Goal: Information Seeking & Learning: Learn about a topic

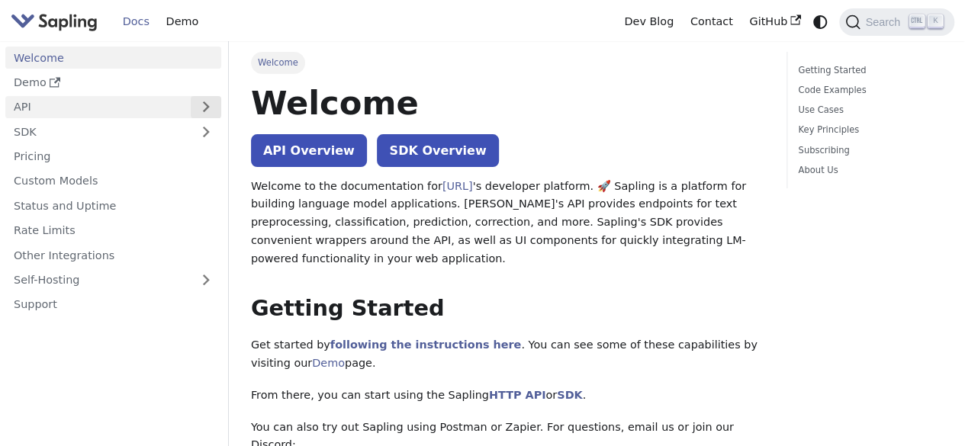
click at [201, 112] on button "Expand sidebar category 'API'" at bounding box center [206, 107] width 31 height 22
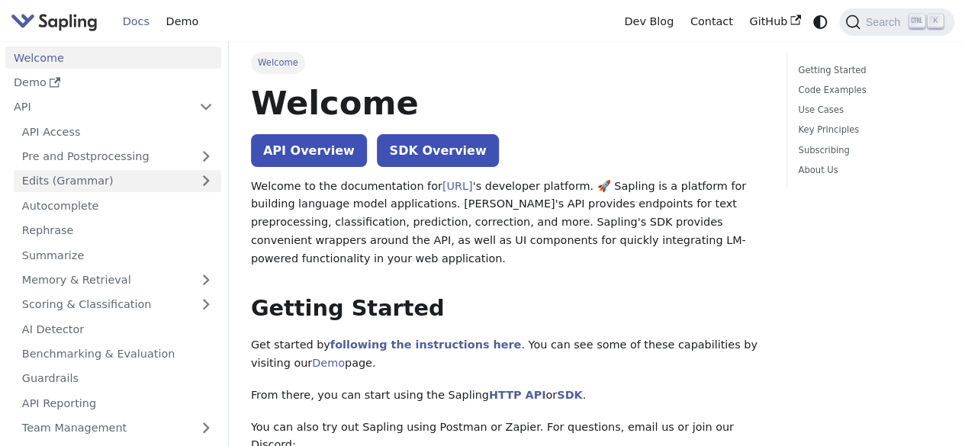
click at [172, 185] on link "Edits (Grammar)" at bounding box center [117, 181] width 207 height 22
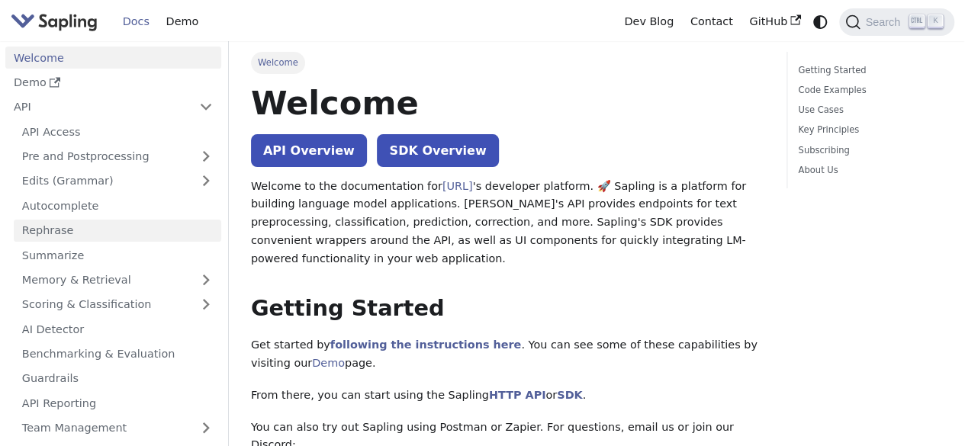
click at [145, 233] on link "Rephrase" at bounding box center [117, 231] width 207 height 22
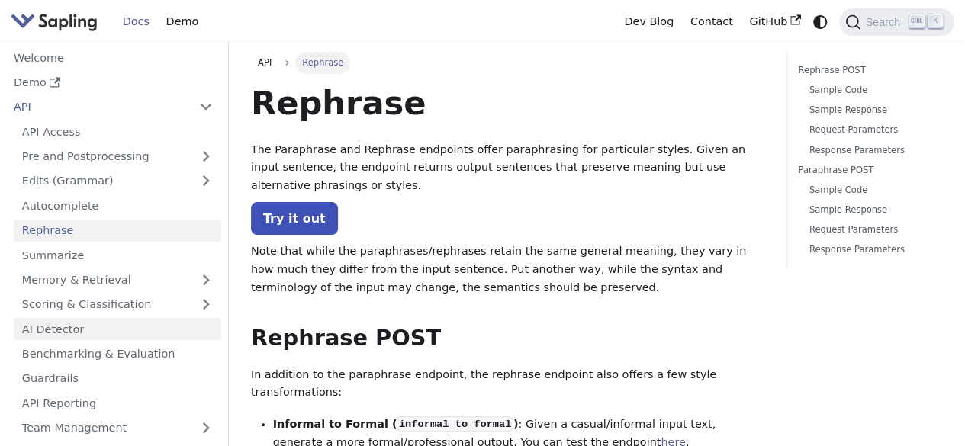
click at [105, 331] on link "AI Detector" at bounding box center [117, 329] width 207 height 22
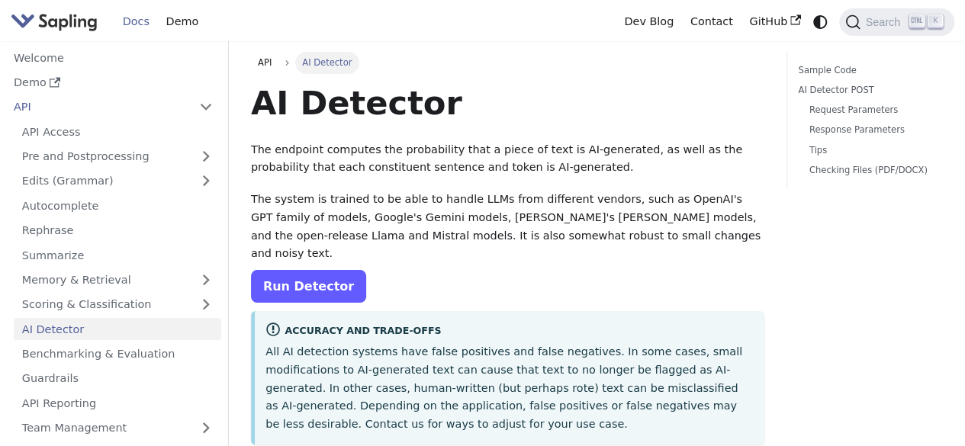
click at [325, 270] on link "Run Detector" at bounding box center [308, 286] width 115 height 33
